Goal: Task Accomplishment & Management: Complete application form

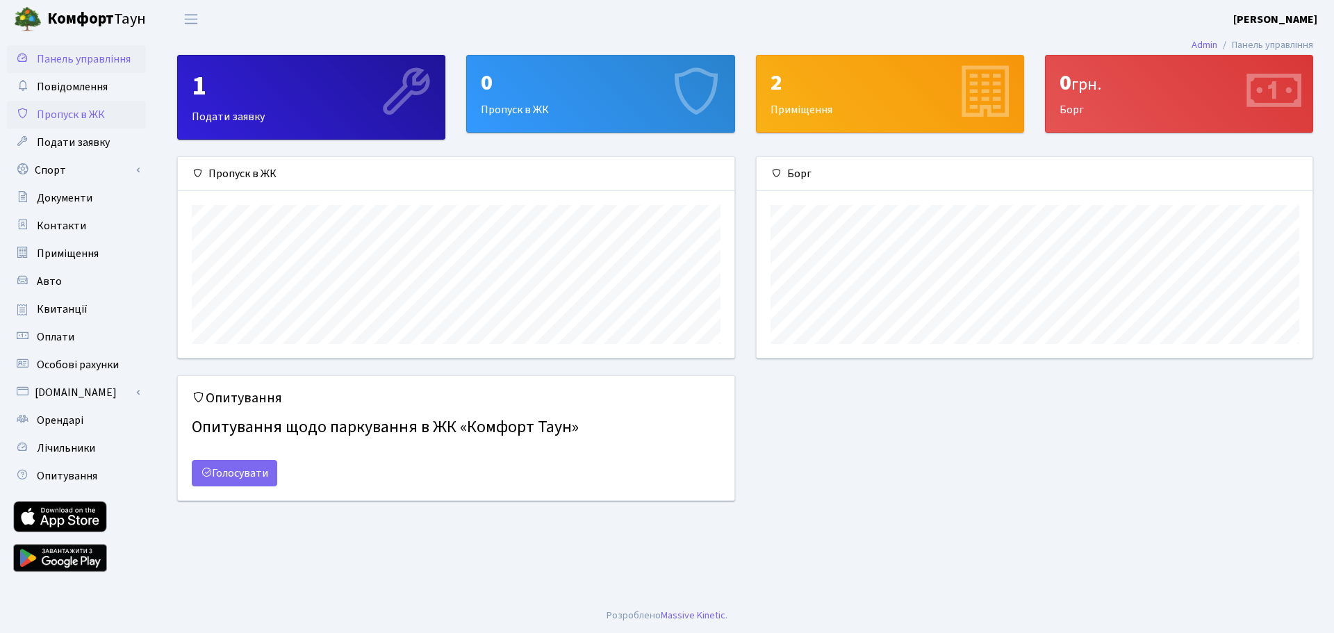
scroll to position [201, 556]
click at [62, 114] on span "Пропуск в ЖК" at bounding box center [71, 114] width 68 height 15
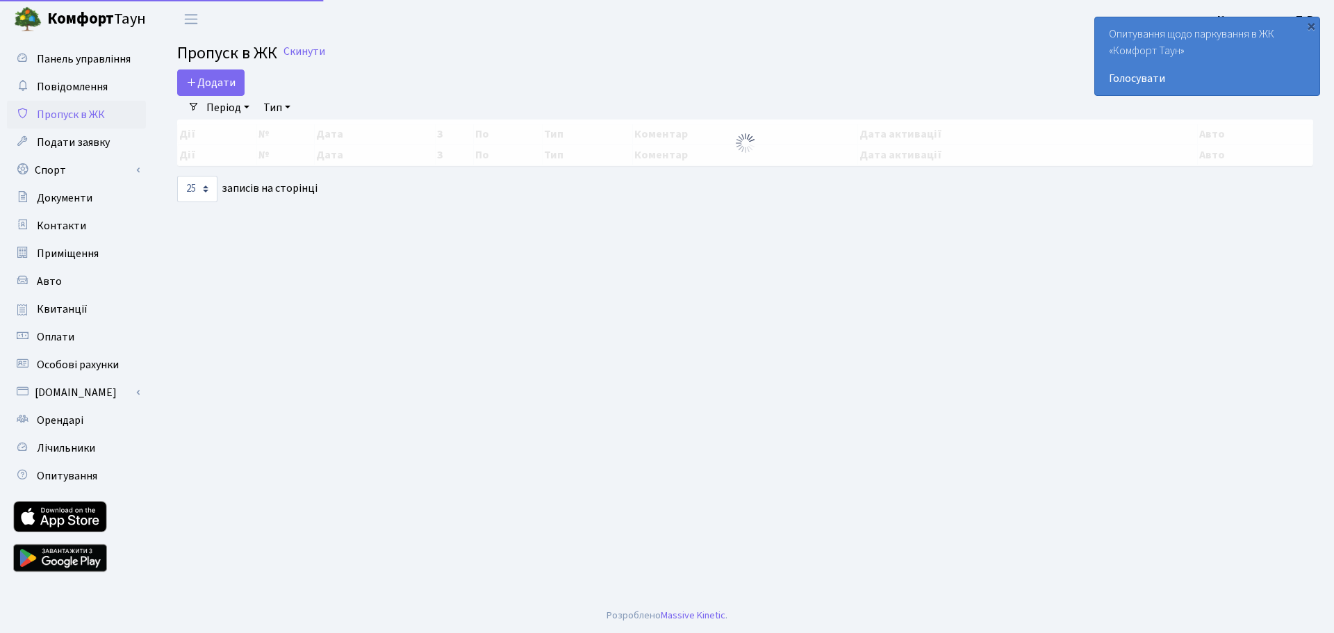
select select "25"
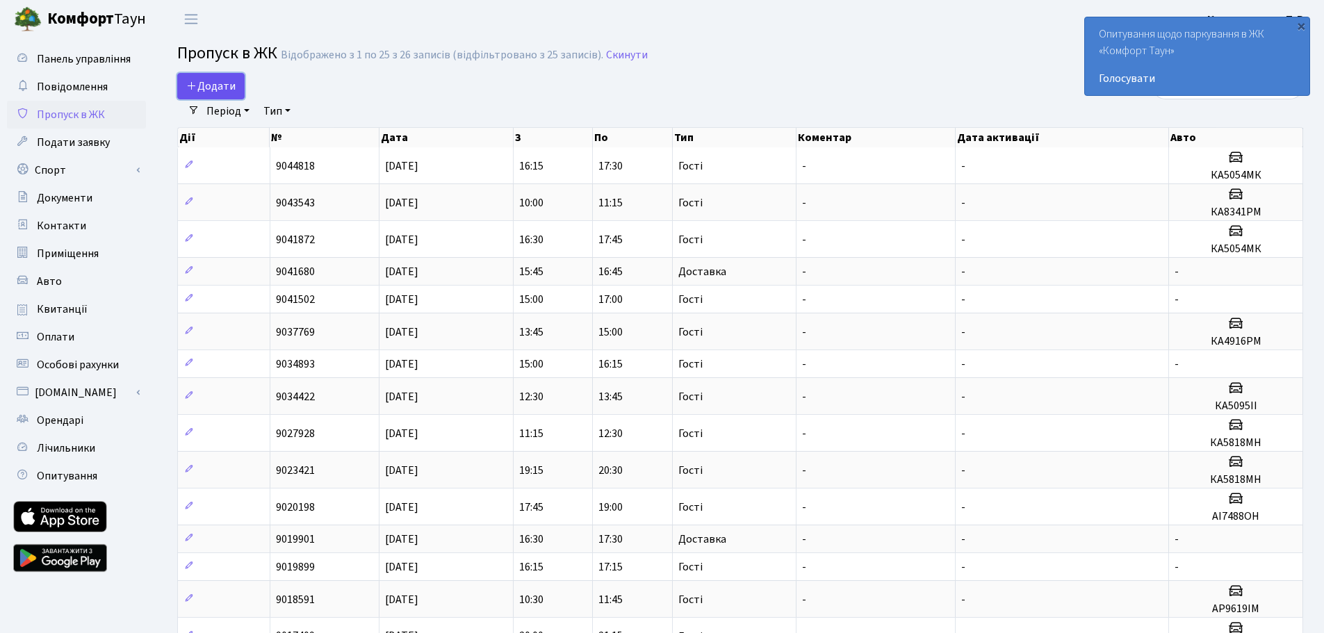
click at [208, 91] on span "Додати" at bounding box center [210, 86] width 49 height 15
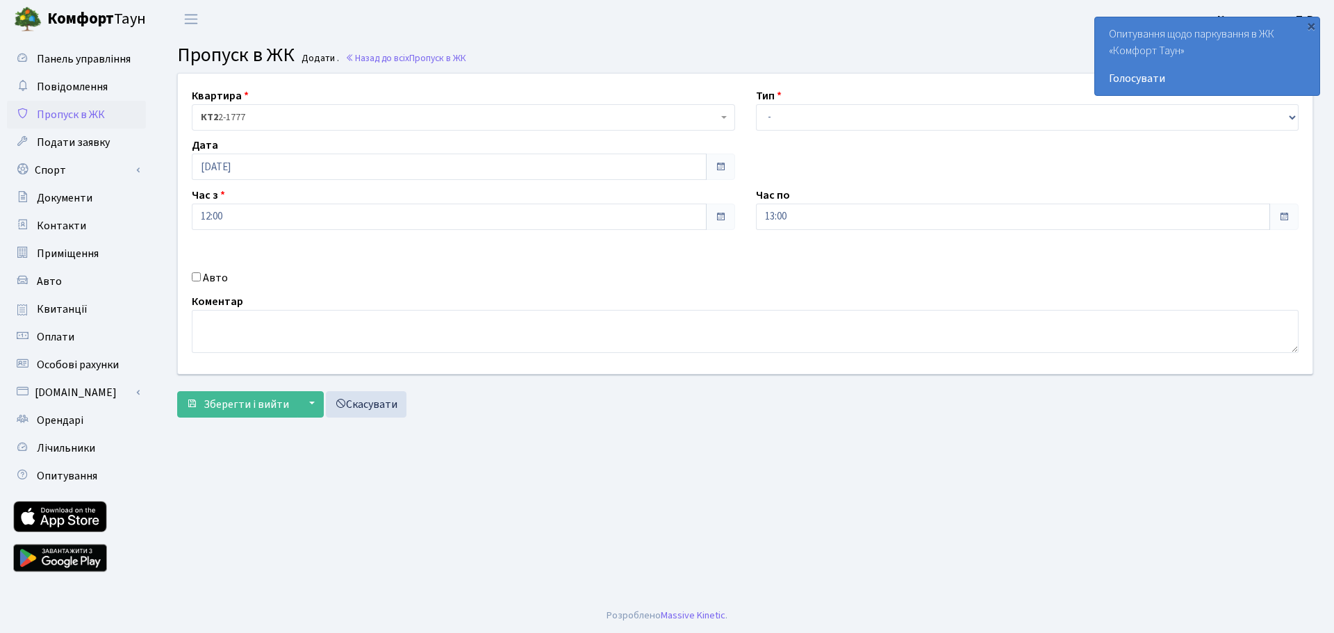
click at [263, 117] on span "КТ2 2-1777" at bounding box center [459, 118] width 517 height 14
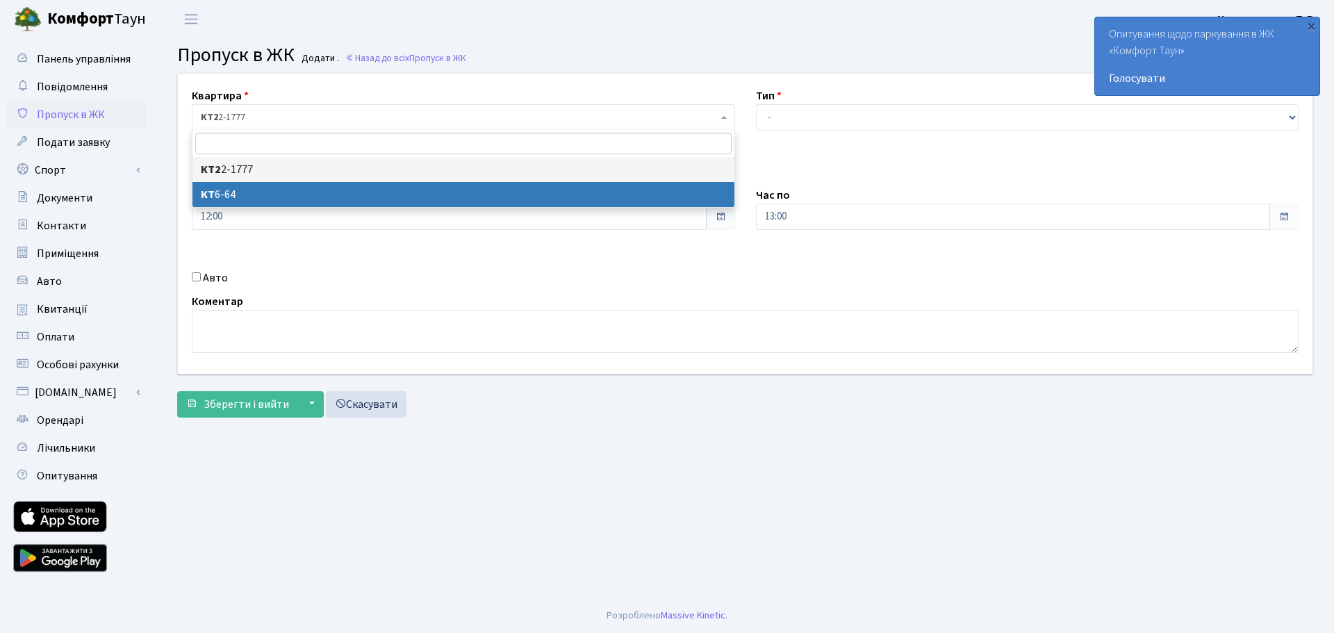
select select "5289"
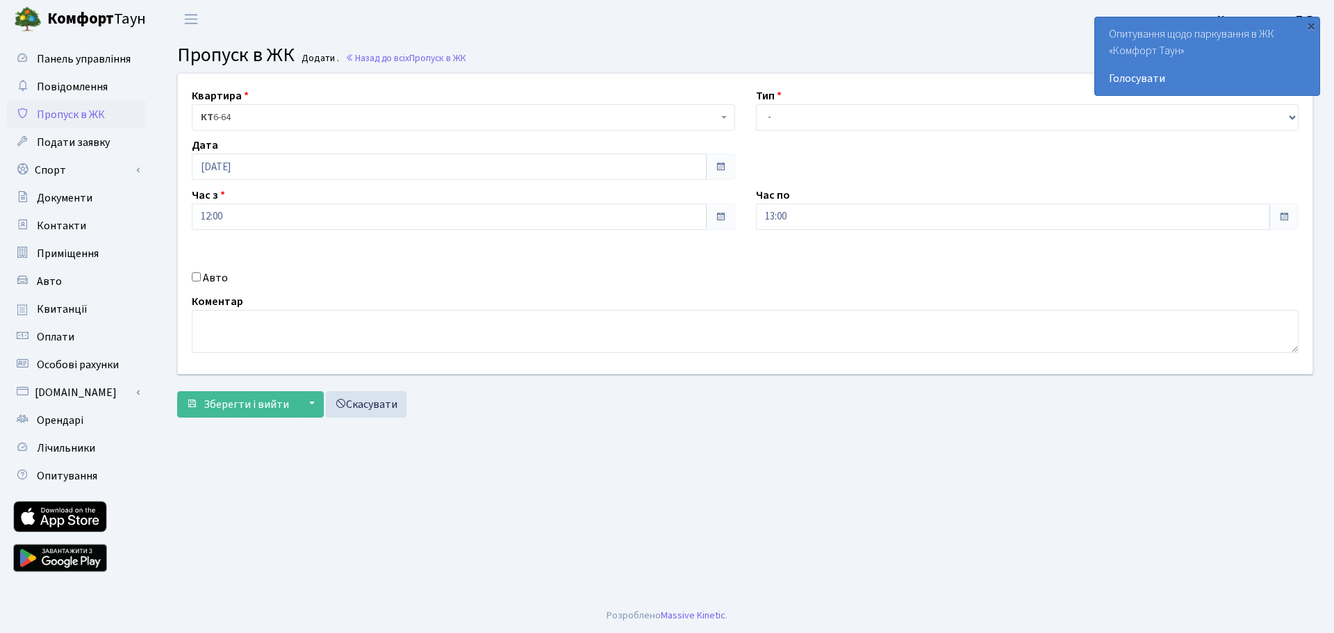
click at [853, 95] on div "Тип - Доставка Таксі Гості Сервіс" at bounding box center [1028, 109] width 564 height 43
click at [846, 110] on select "- Доставка Таксі Гості Сервіс" at bounding box center [1027, 117] width 543 height 26
select select "1"
click at [756, 104] on select "- Доставка Таксі Гості Сервіс" at bounding box center [1027, 117] width 543 height 26
click at [275, 403] on span "Зберегти і вийти" at bounding box center [246, 404] width 85 height 15
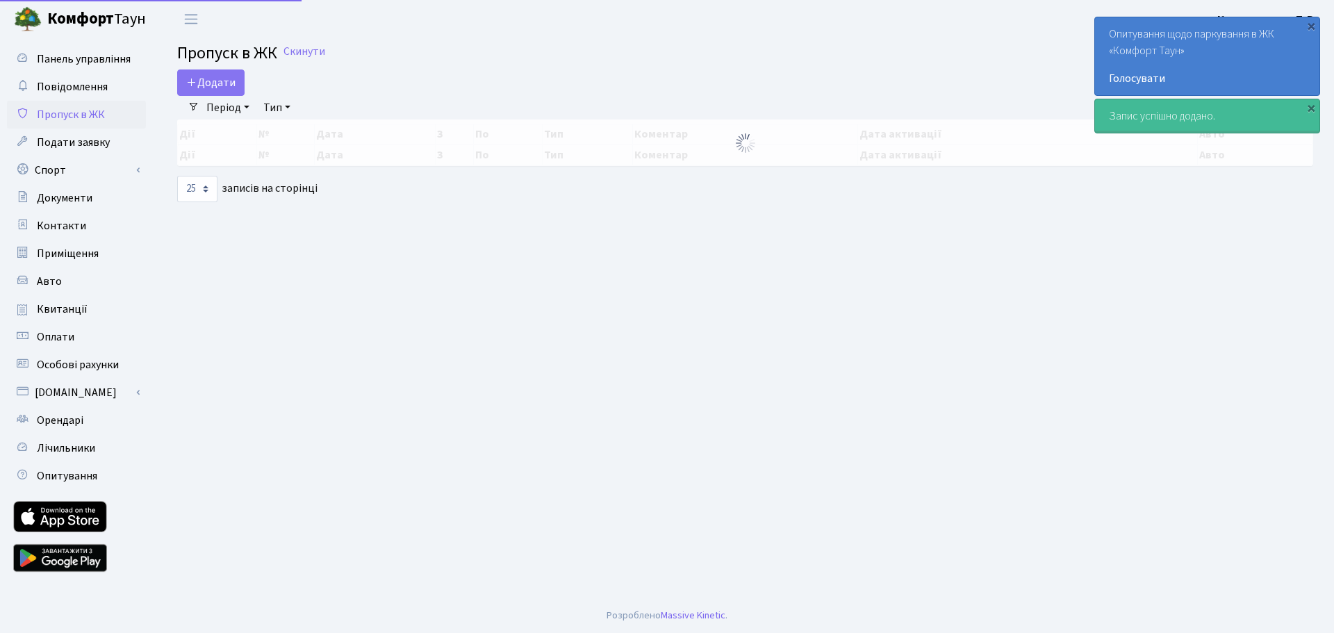
select select "25"
